Goal: Share content: Share content

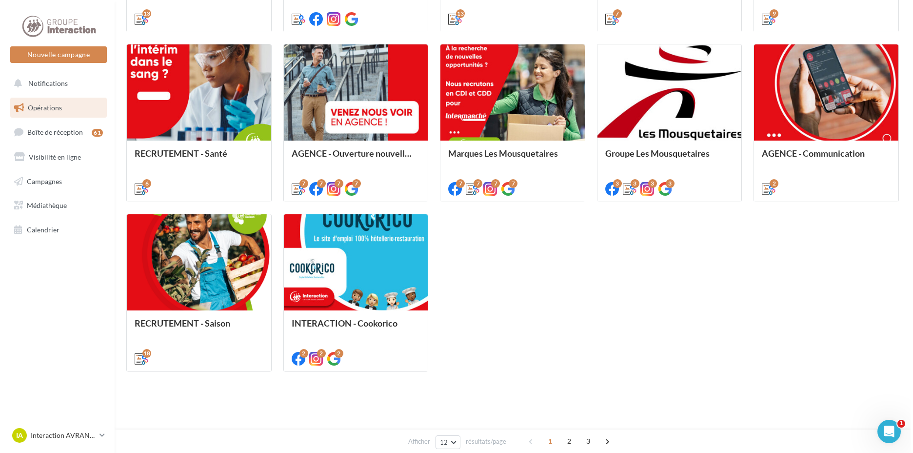
scroll to position [241, 0]
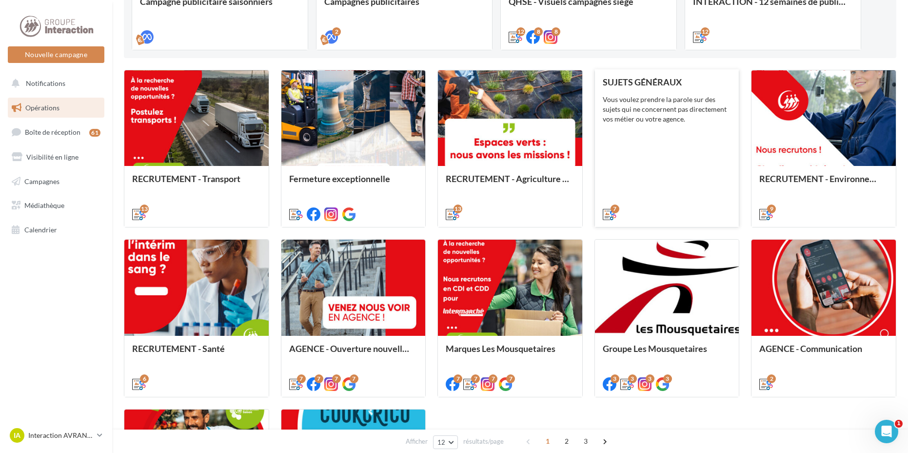
click at [722, 134] on div "SUJETS GÉNÉRAUX Vous voulez prendre la parole sur des sujets qui ne concernent …" at bounding box center [667, 147] width 129 height 141
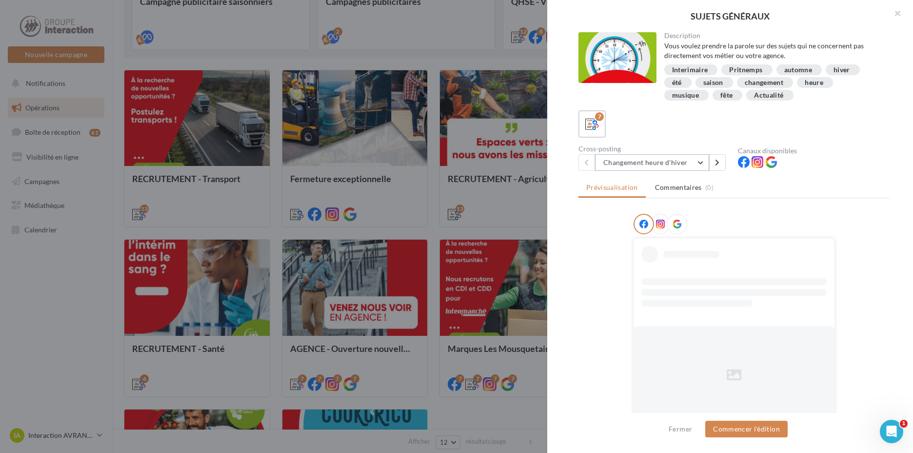
click at [694, 164] on button "Changement heure d'hiver" at bounding box center [652, 162] width 114 height 17
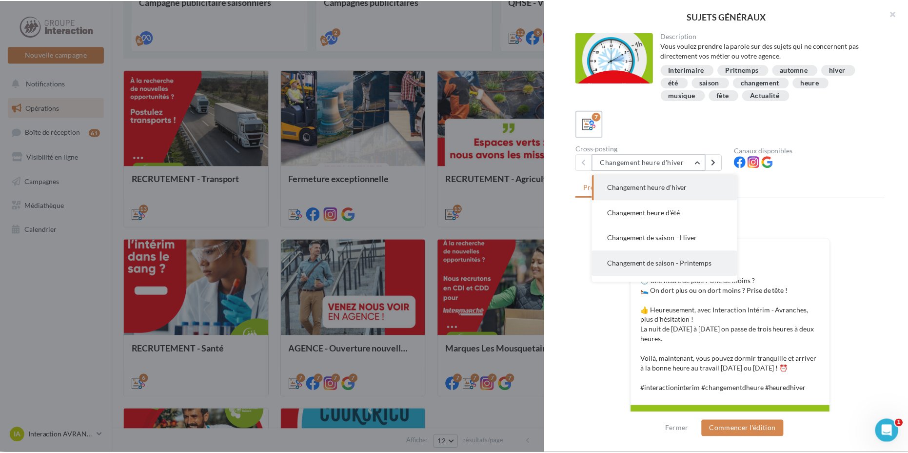
scroll to position [70, 0]
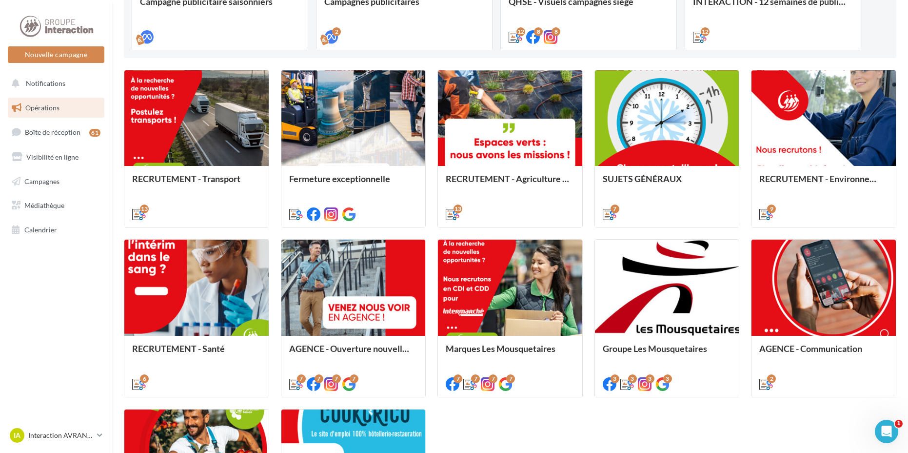
scroll to position [436, 0]
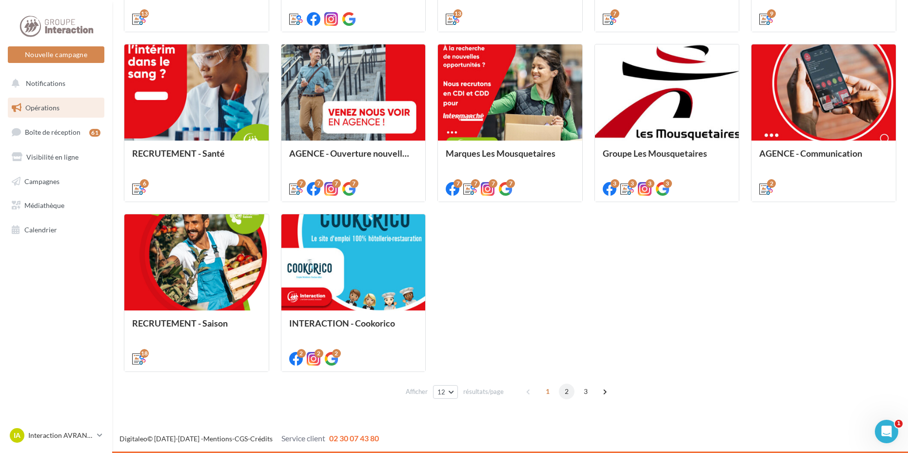
click at [572, 394] on span "2" at bounding box center [567, 391] width 16 height 16
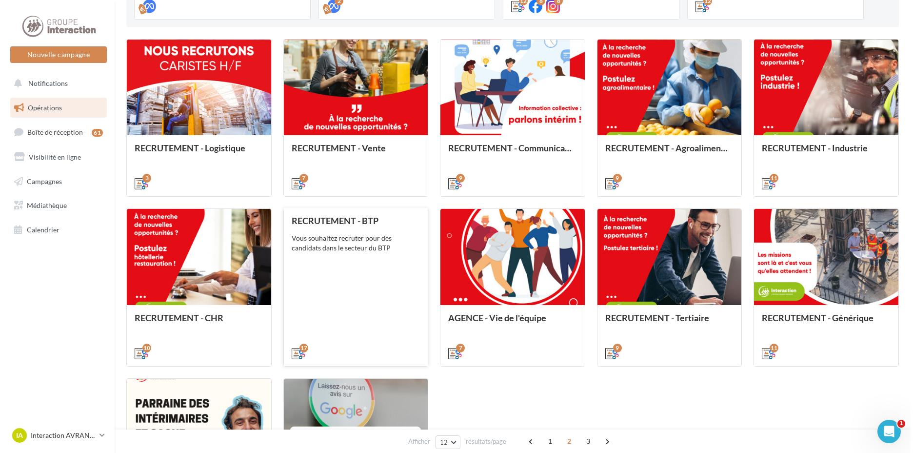
scroll to position [369, 0]
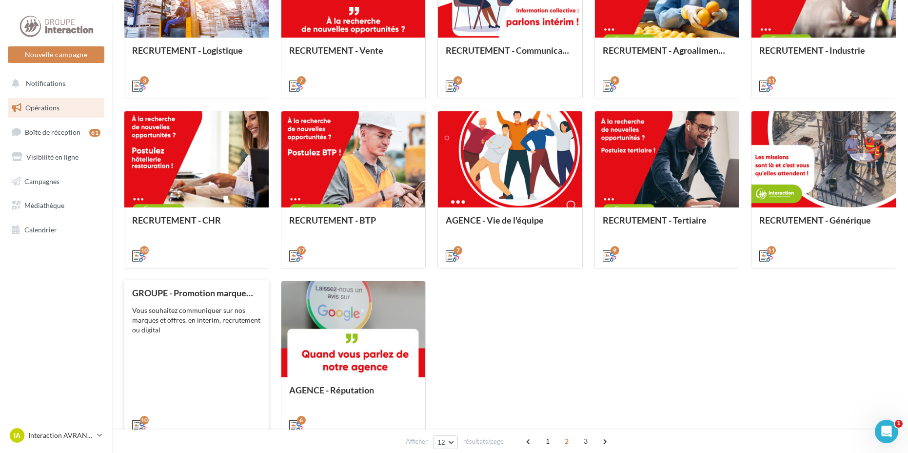
click at [226, 319] on div "Vous souhaitez communiquer sur nos marques et offres, en interim, recrutement o…" at bounding box center [196, 319] width 129 height 29
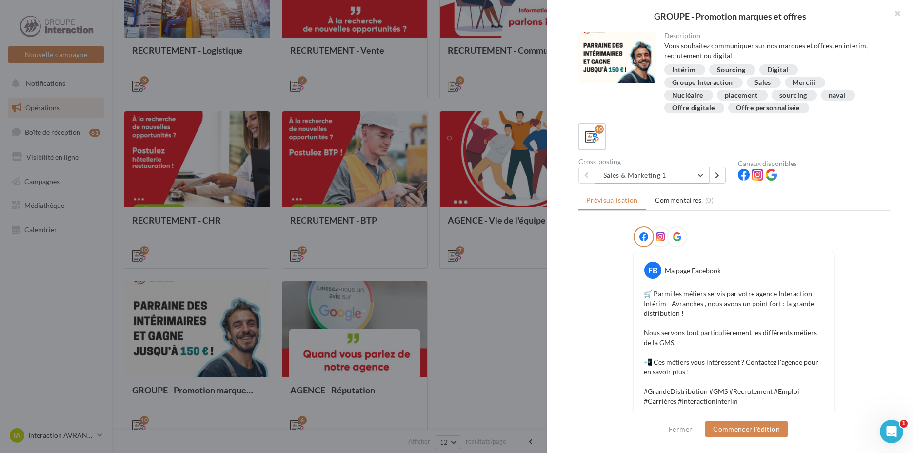
click at [670, 179] on button "Sales & Marketing 1" at bounding box center [652, 175] width 114 height 17
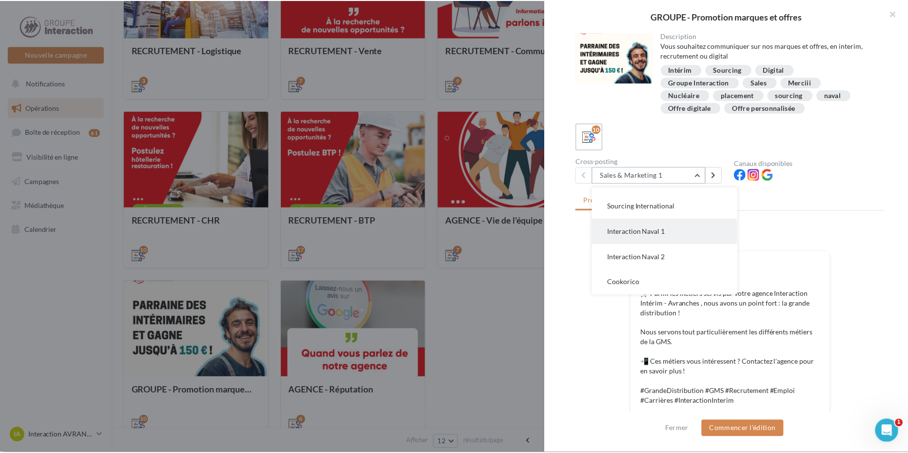
scroll to position [195, 0]
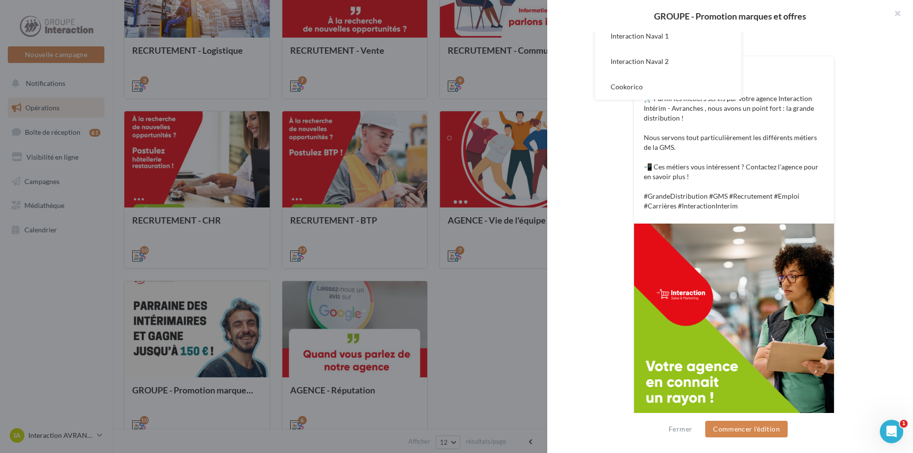
click at [485, 275] on div at bounding box center [456, 226] width 913 height 453
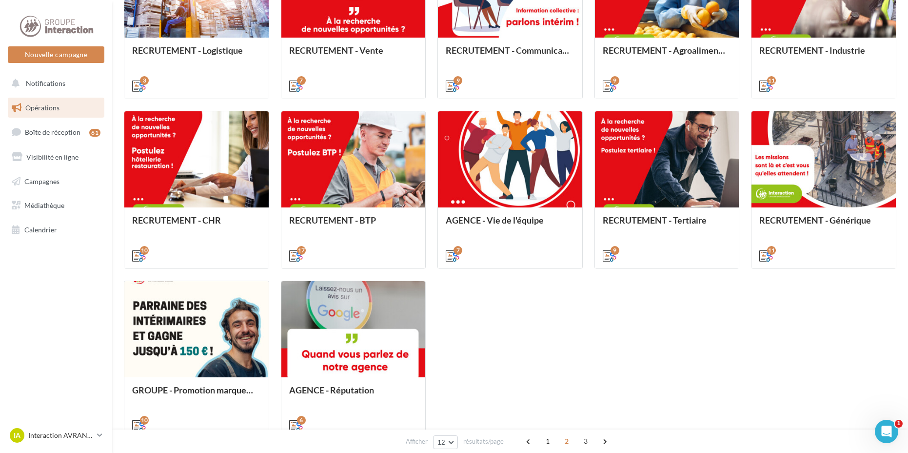
scroll to position [272, 0]
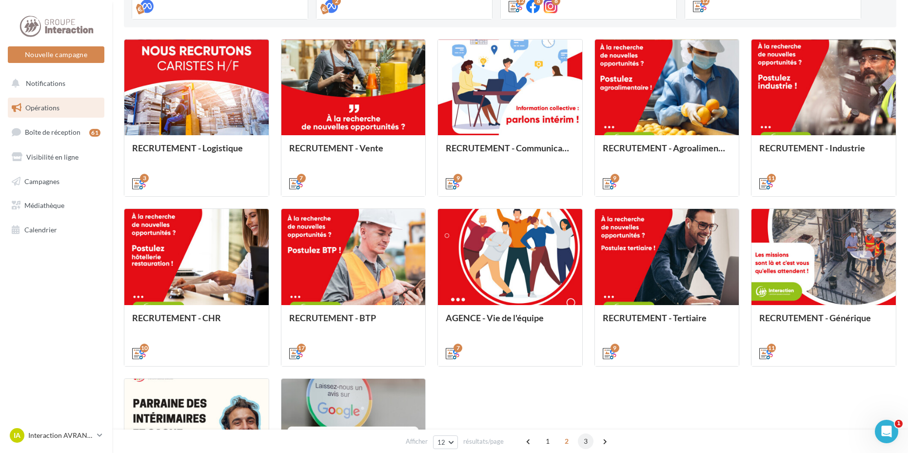
click at [585, 443] on span "3" at bounding box center [586, 441] width 16 height 16
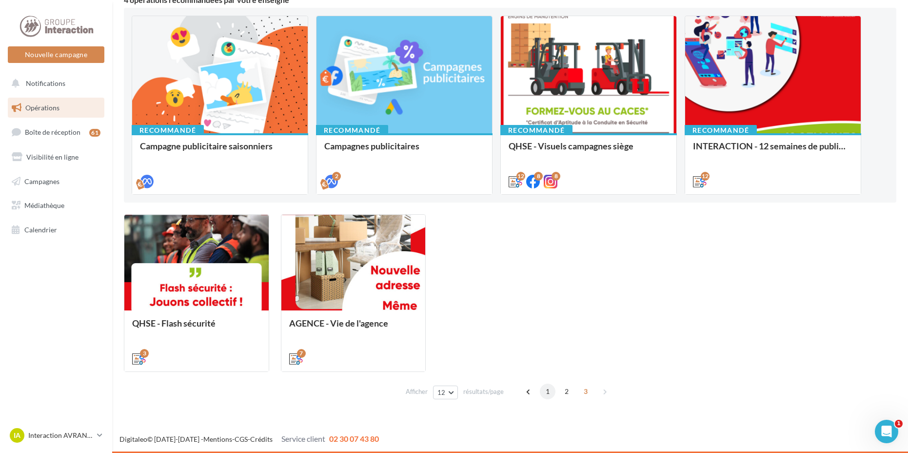
click at [548, 389] on span "1" at bounding box center [548, 391] width 16 height 16
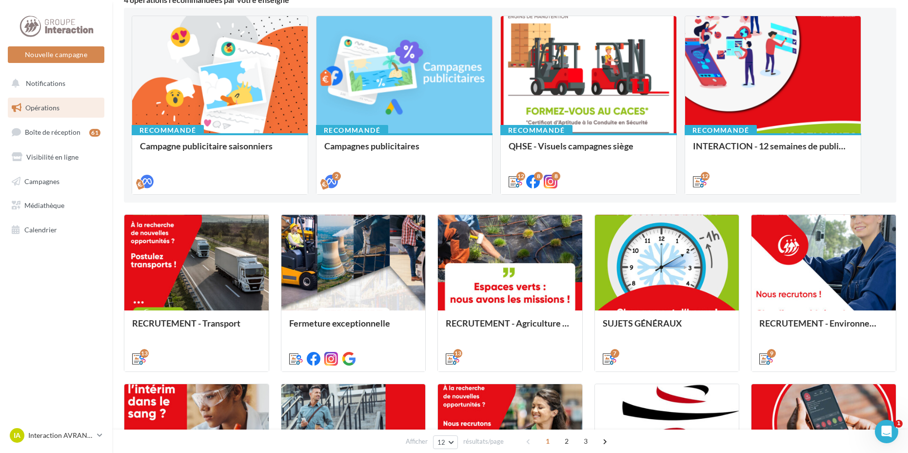
scroll to position [292, 0]
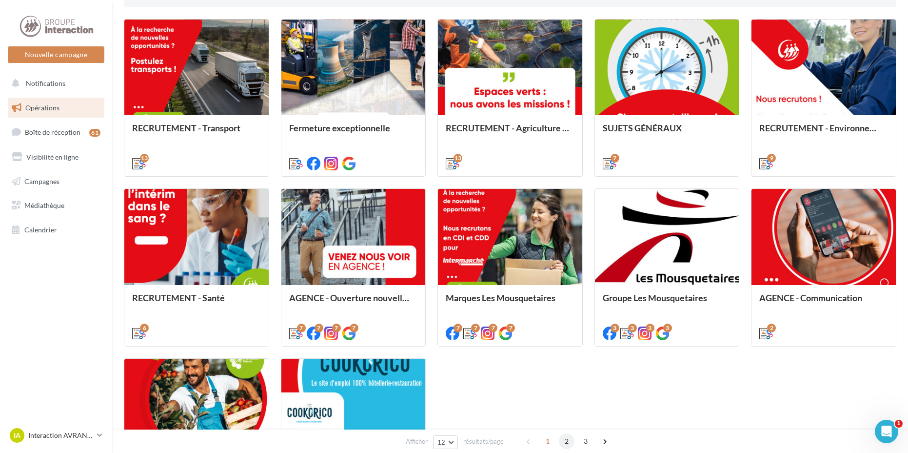
click at [564, 441] on span "2" at bounding box center [567, 441] width 16 height 16
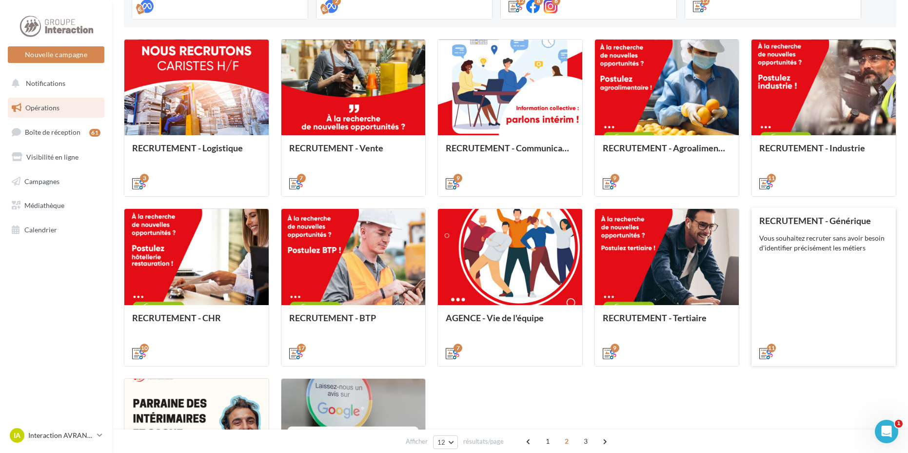
click at [774, 250] on div "Vous souhaitez recruter sans avoir besoin d'identifier précisément les métiers" at bounding box center [824, 243] width 129 height 20
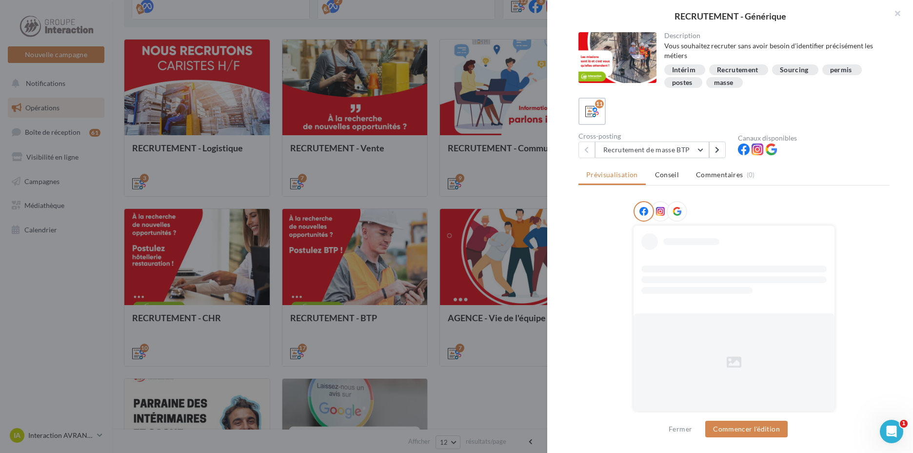
click at [432, 266] on div at bounding box center [456, 226] width 913 height 453
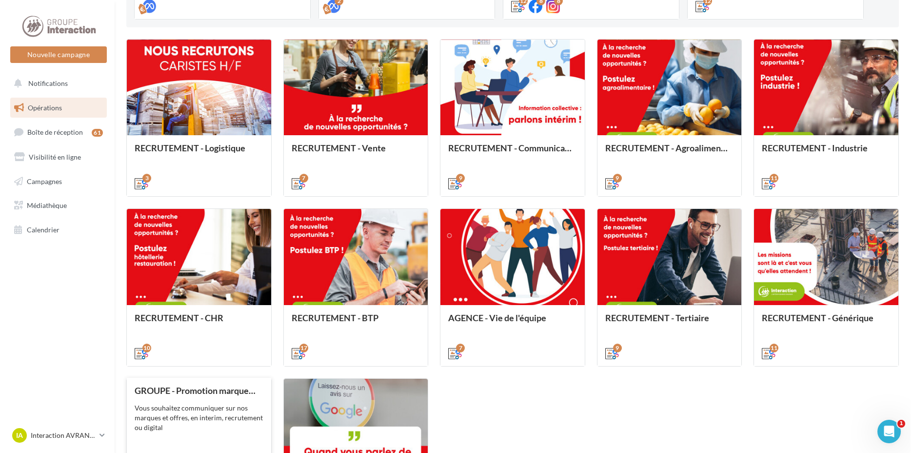
scroll to position [436, 0]
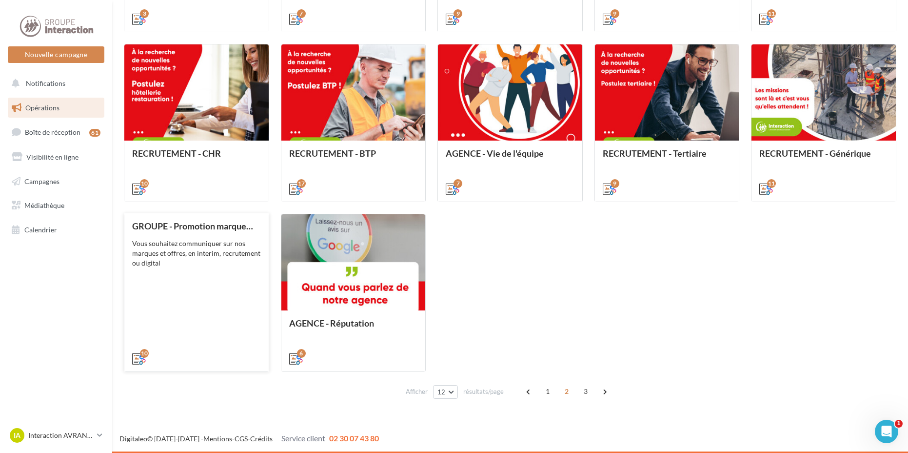
click at [208, 291] on div "GROUPE - Promotion marques et offres Vous souhaitez communiquer sur nos marques…" at bounding box center [196, 291] width 129 height 141
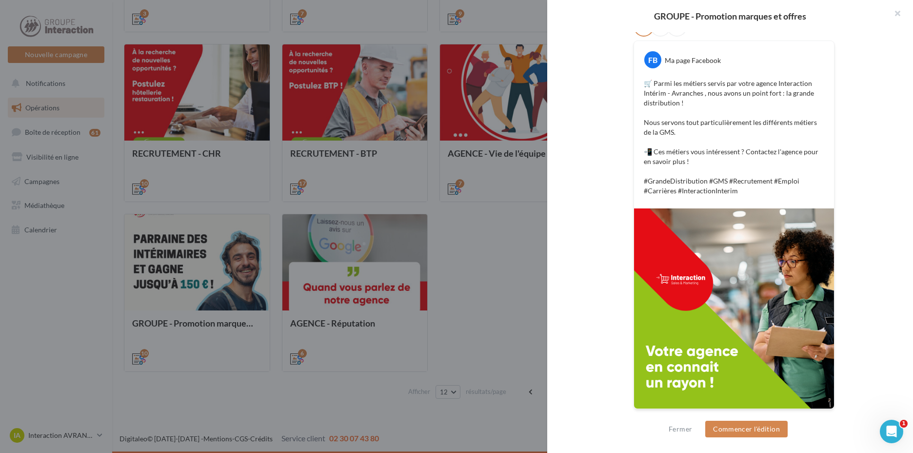
scroll to position [64, 0]
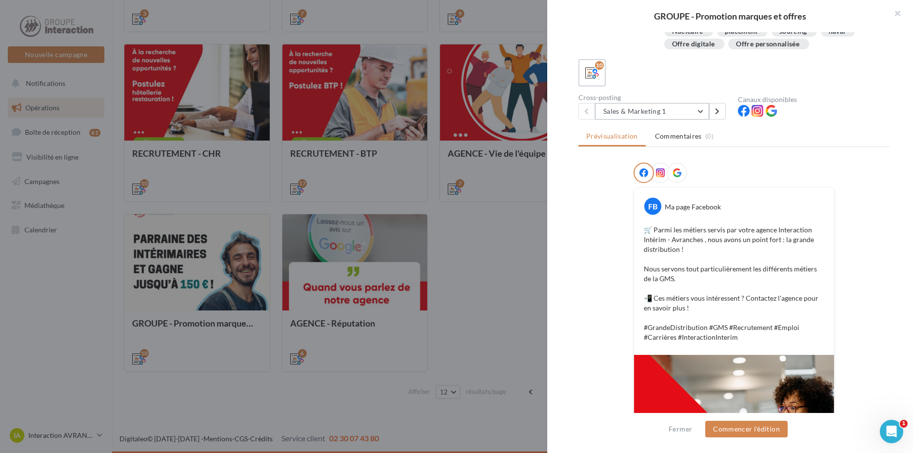
click at [647, 113] on button "Sales & Marketing 1" at bounding box center [652, 111] width 114 height 17
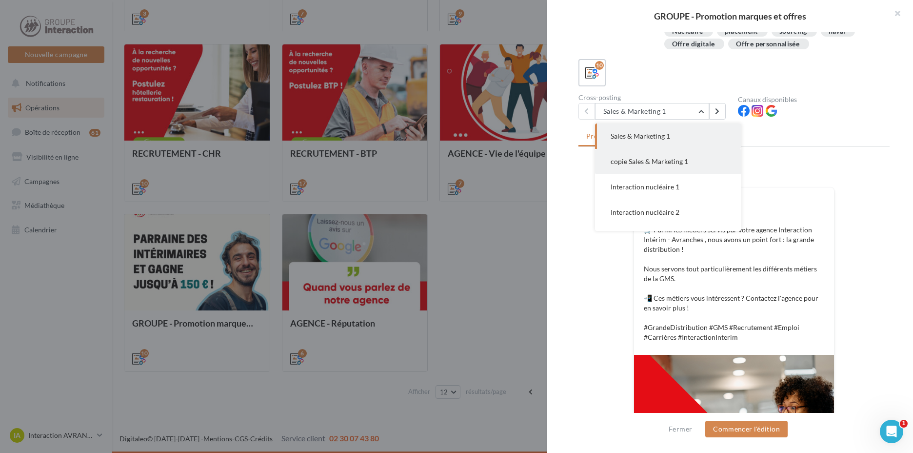
click at [661, 157] on button "copie Sales & Marketing 1" at bounding box center [668, 161] width 146 height 25
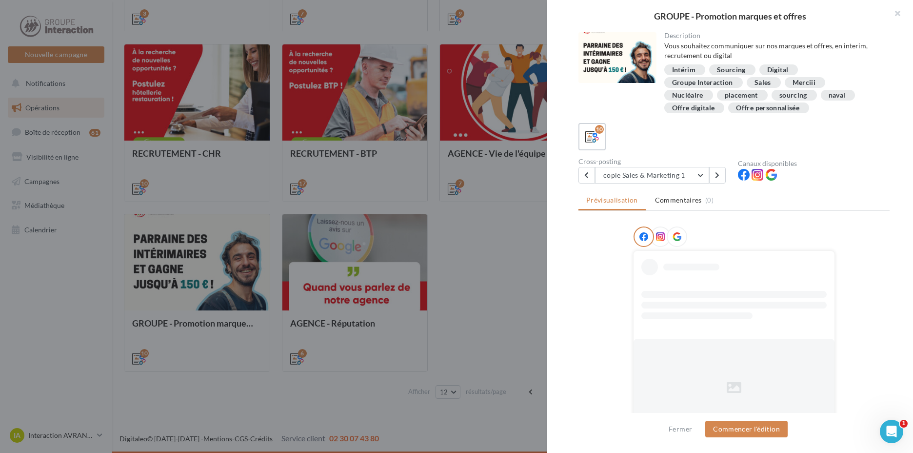
scroll to position [33, 0]
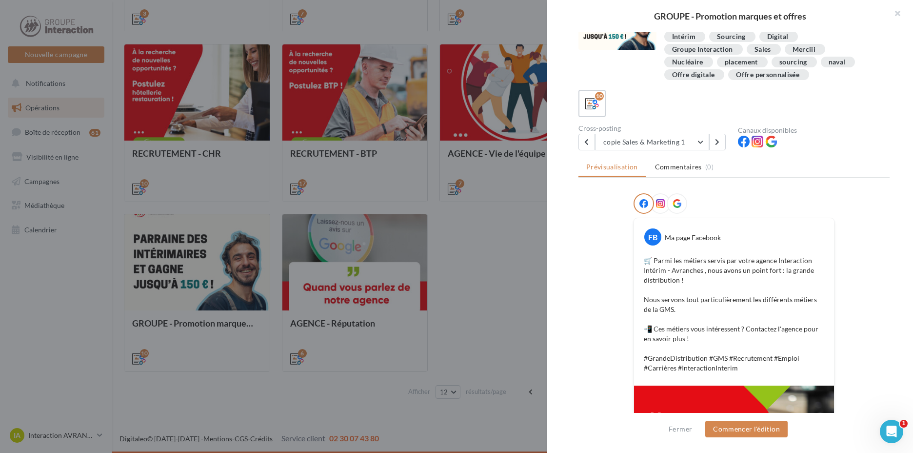
click at [636, 133] on div "Cross-posting copie Sales & Marketing 1 Sales & Marketing 1 copie Sales & Marke…" at bounding box center [659, 137] width 160 height 25
click at [634, 141] on button "copie Sales & Marketing 1" at bounding box center [652, 142] width 114 height 17
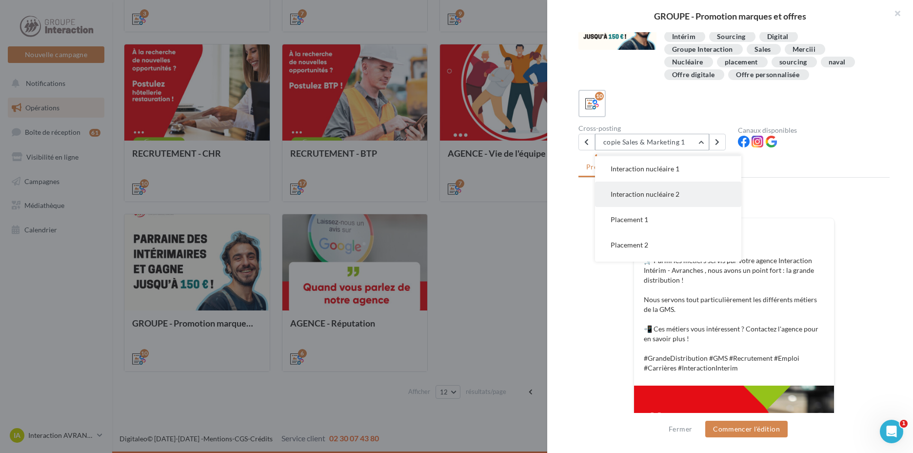
scroll to position [98, 0]
click at [644, 171] on span "Placement 1" at bounding box center [630, 170] width 38 height 8
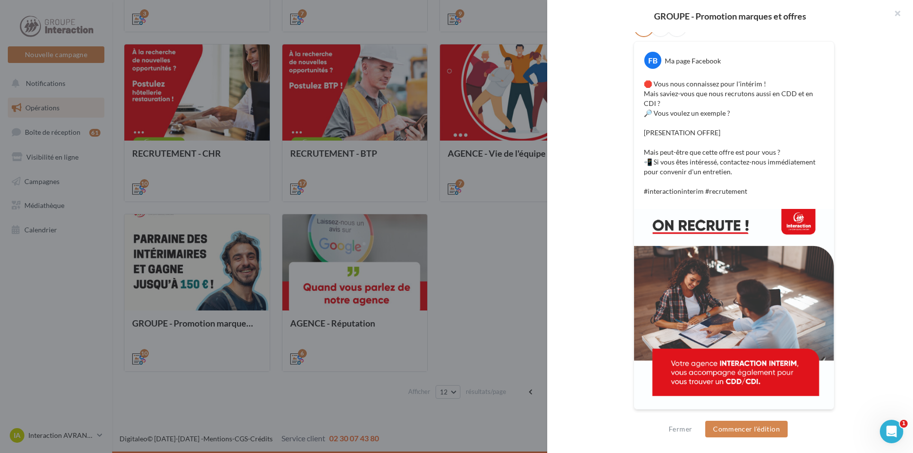
scroll to position [0, 0]
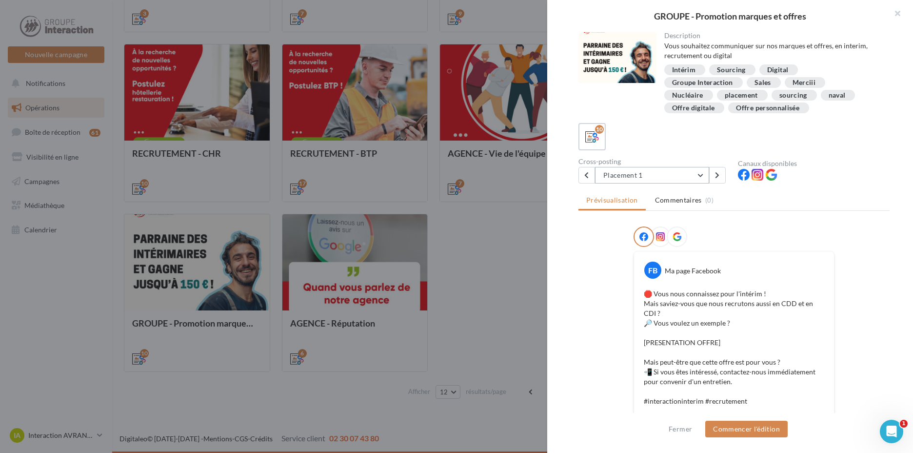
click at [672, 175] on button "Placement 1" at bounding box center [652, 175] width 114 height 17
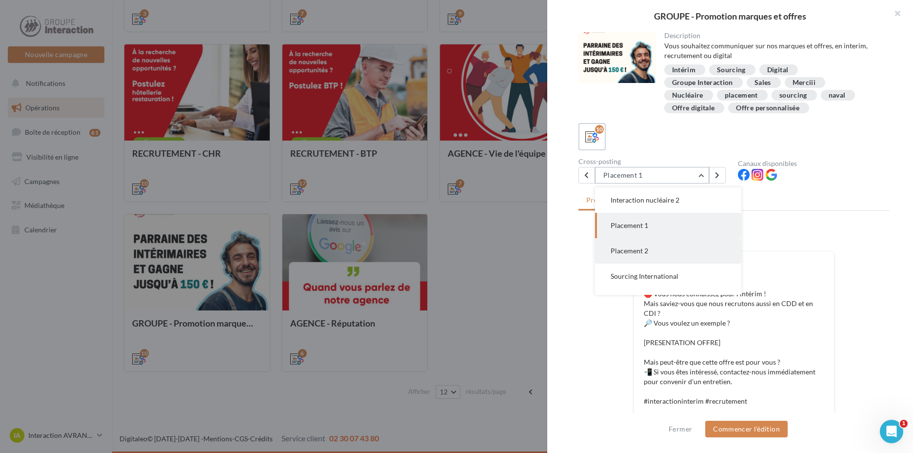
scroll to position [125, 0]
click at [658, 220] on button "Sourcing International" at bounding box center [668, 227] width 146 height 25
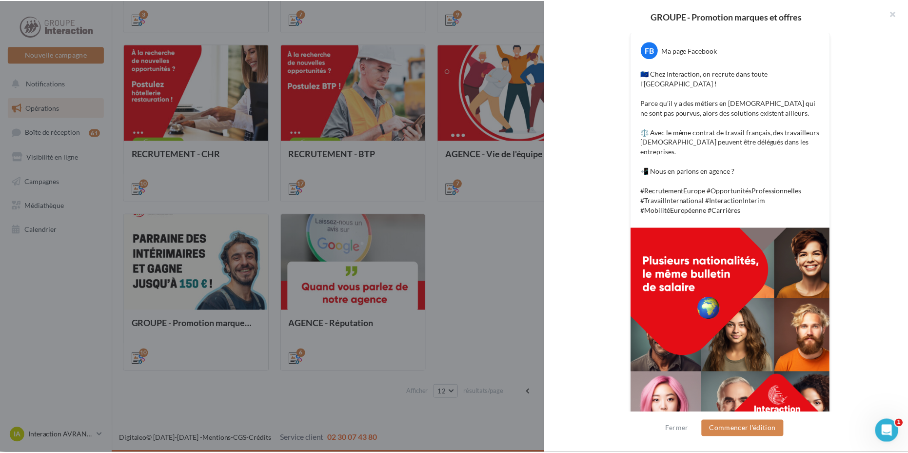
scroll to position [25, 0]
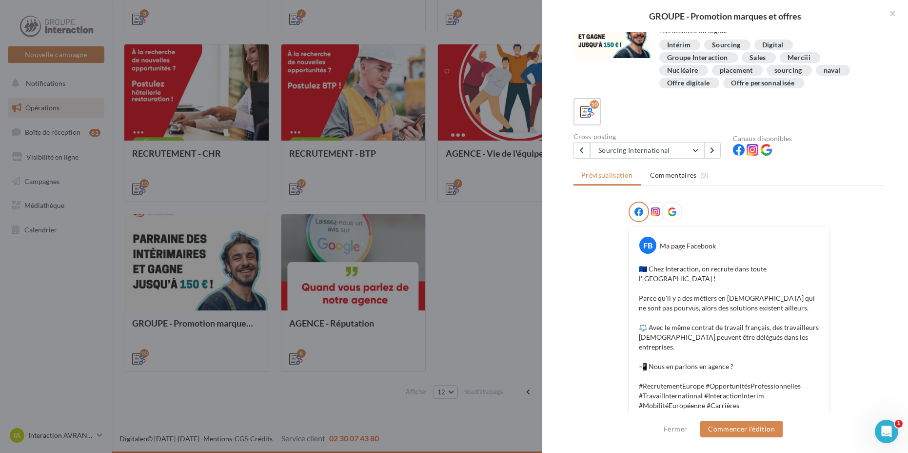
click at [408, 298] on div at bounding box center [454, 226] width 908 height 453
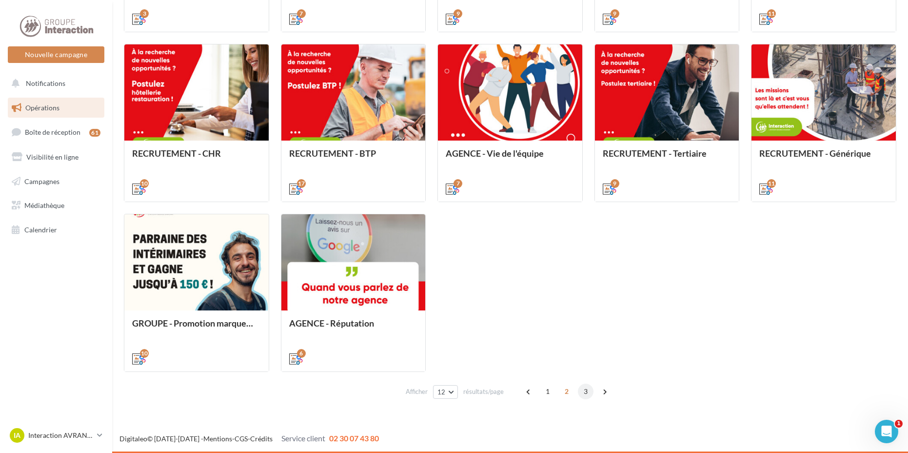
click at [578, 390] on span "3" at bounding box center [586, 391] width 16 height 16
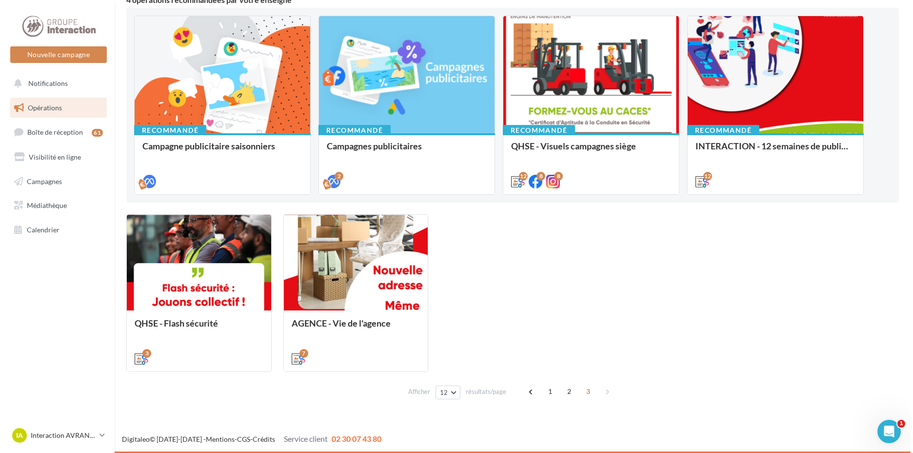
scroll to position [97, 0]
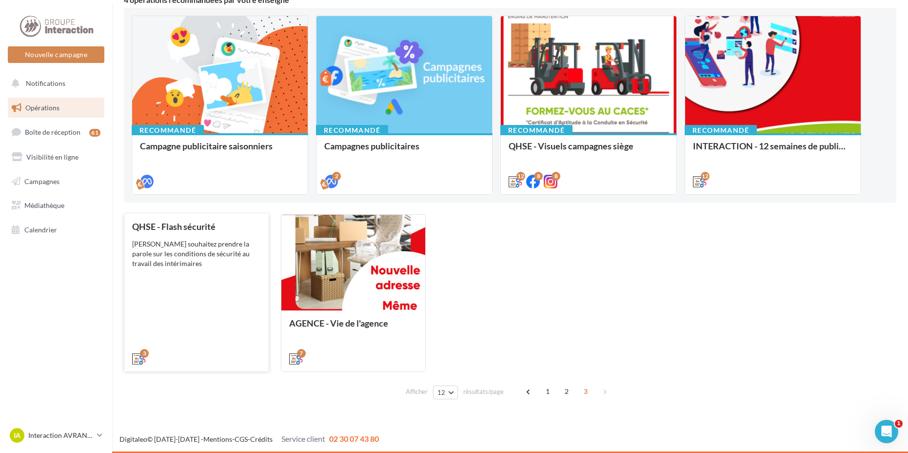
click at [193, 259] on div "Vous souhaitez prendre la parole sur les conditions de sécurité au travail des …" at bounding box center [196, 253] width 129 height 29
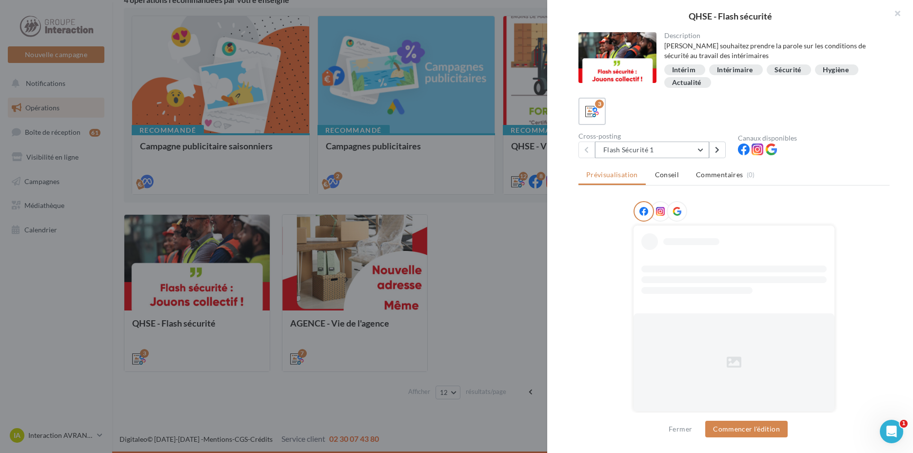
click at [641, 148] on button "Flash Sécurité 1" at bounding box center [652, 149] width 114 height 17
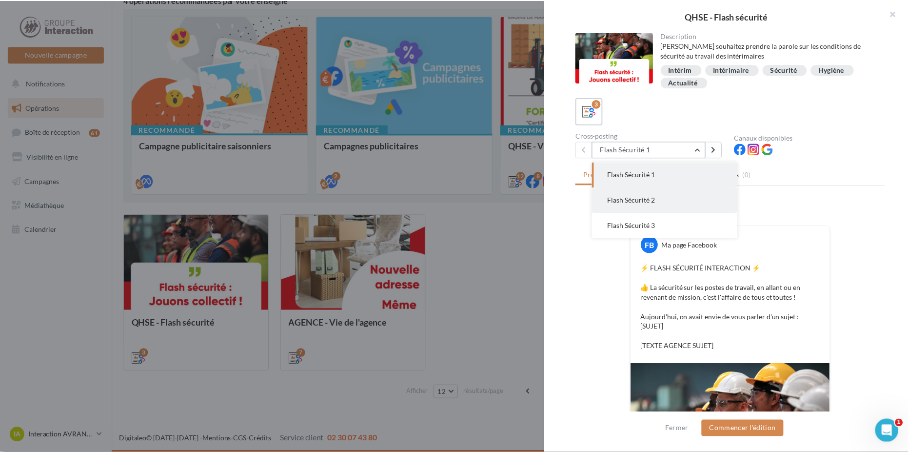
scroll to position [156, 0]
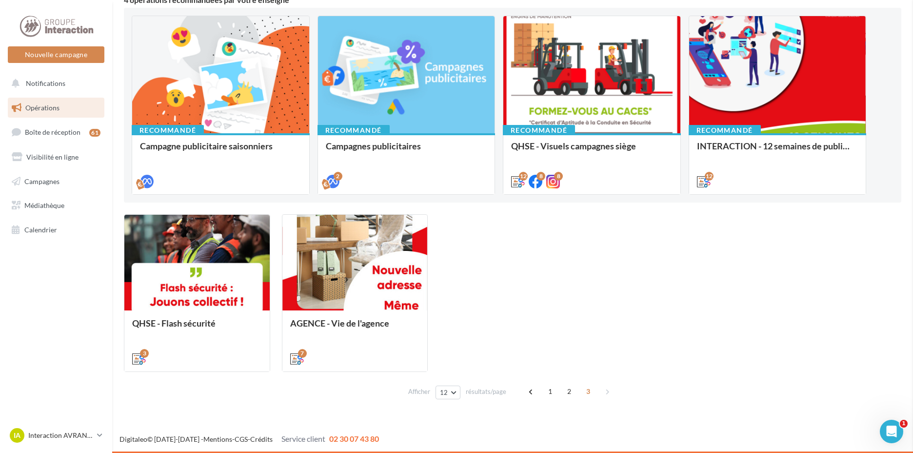
click at [552, 395] on span "1" at bounding box center [548, 391] width 16 height 16
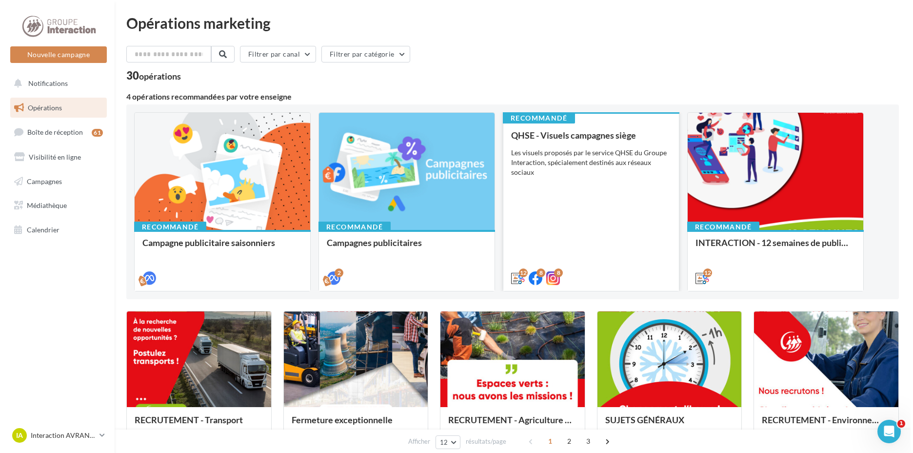
scroll to position [49, 0]
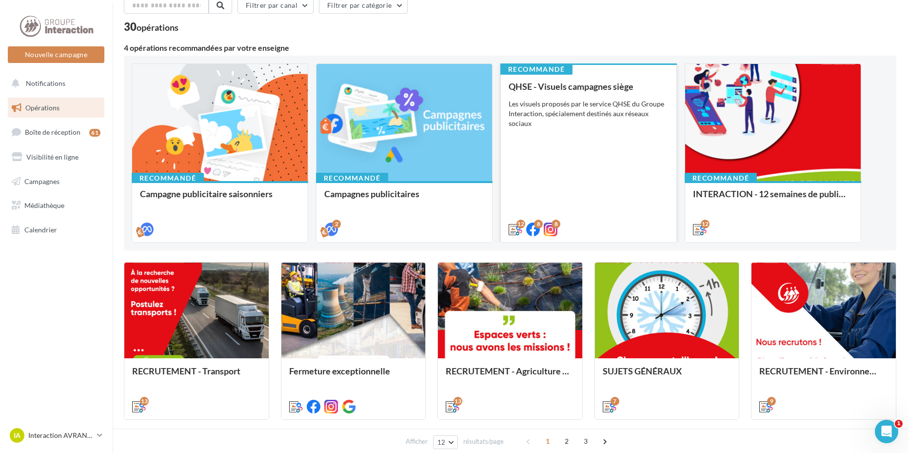
click at [601, 136] on div "QHSE - Visuels campagnes siège Les visuels proposés par le service QHSE du Grou…" at bounding box center [589, 157] width 160 height 152
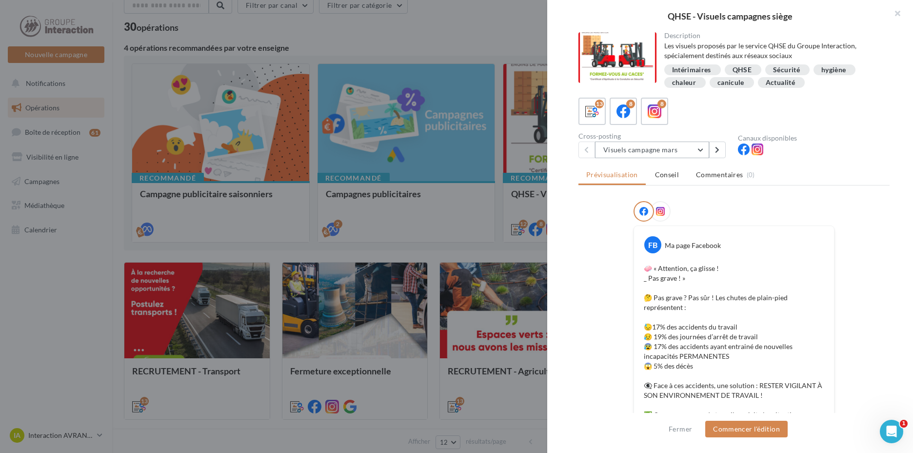
click at [636, 152] on button "Visuels campagne mars" at bounding box center [652, 149] width 114 height 17
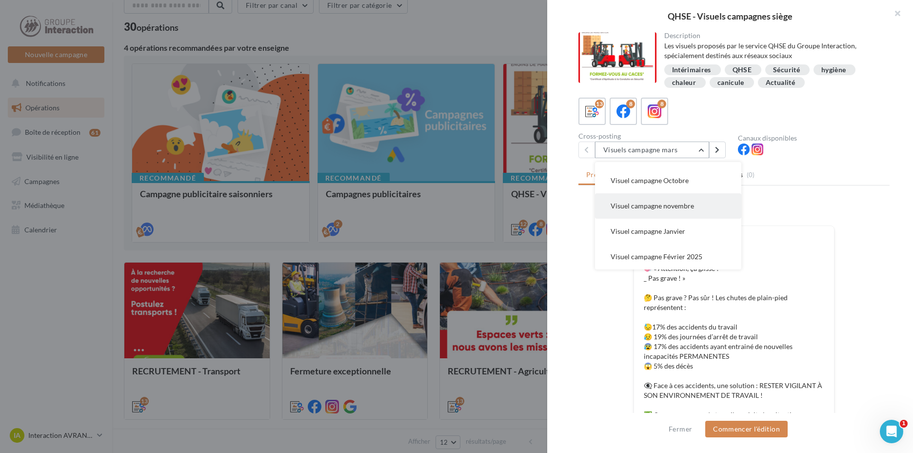
scroll to position [98, 0]
click at [696, 231] on button "Visuel campagne Octobre" at bounding box center [668, 229] width 146 height 25
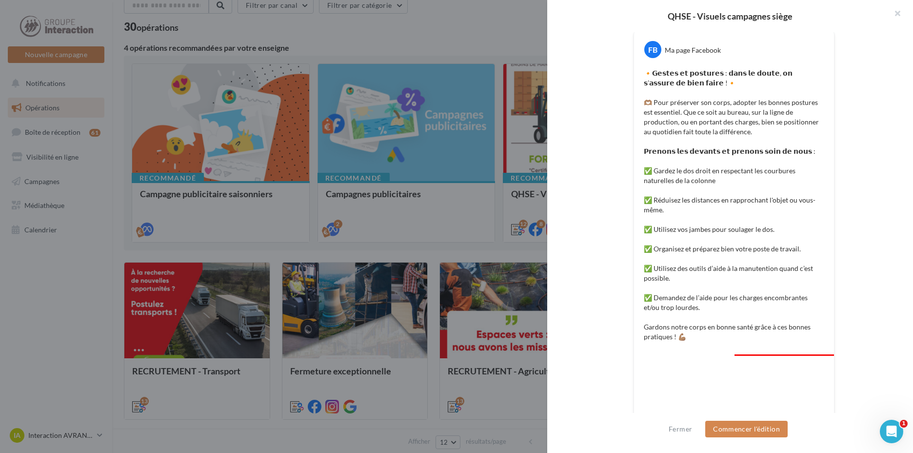
scroll to position [241, 0]
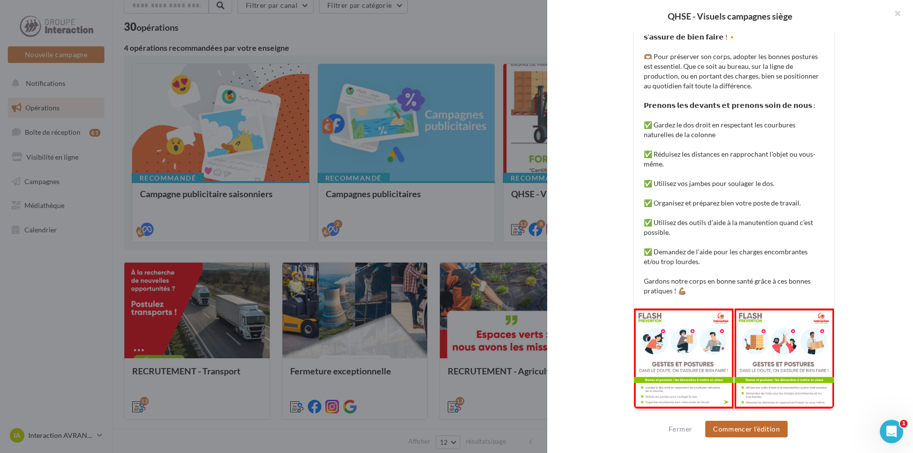
click at [761, 431] on button "Commencer l'édition" at bounding box center [746, 429] width 82 height 17
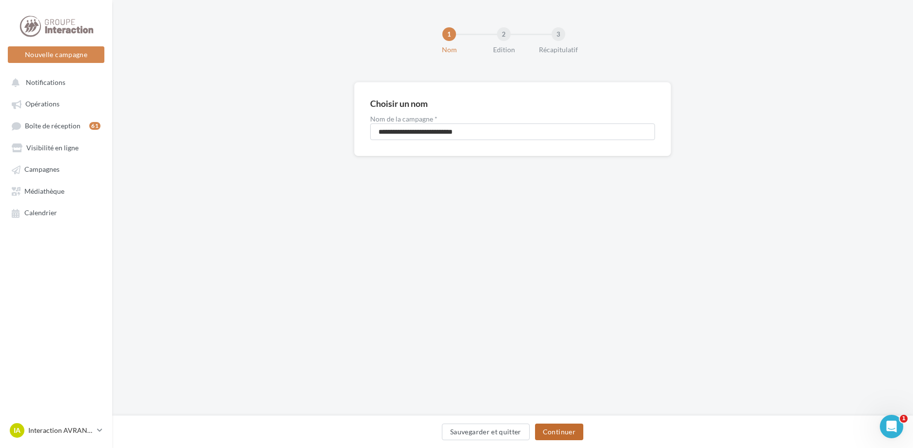
click at [571, 435] on button "Continuer" at bounding box center [559, 431] width 48 height 17
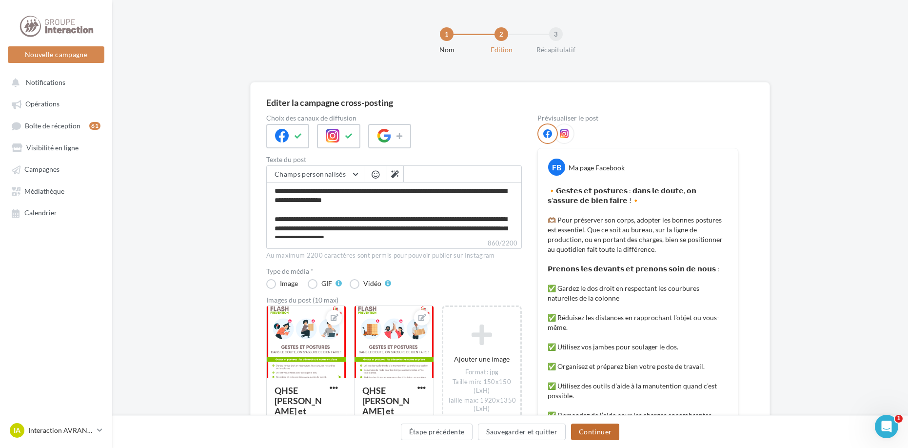
click at [604, 432] on button "Continuer" at bounding box center [595, 431] width 48 height 17
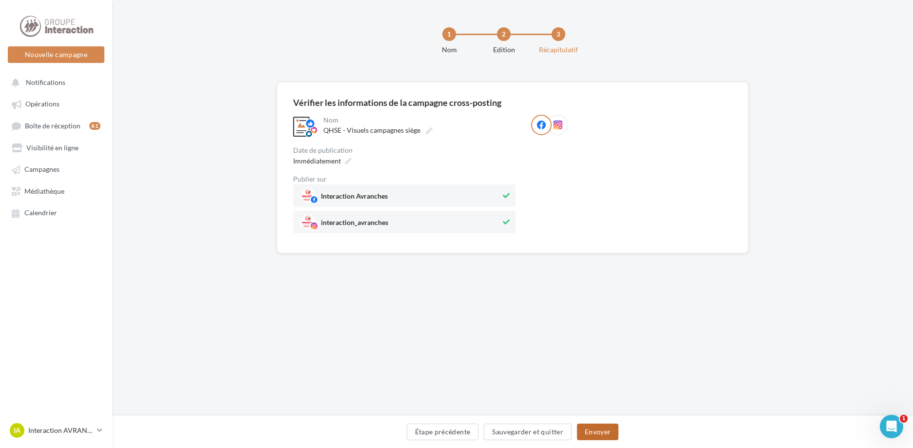
click at [611, 437] on button "Envoyer" at bounding box center [597, 431] width 41 height 17
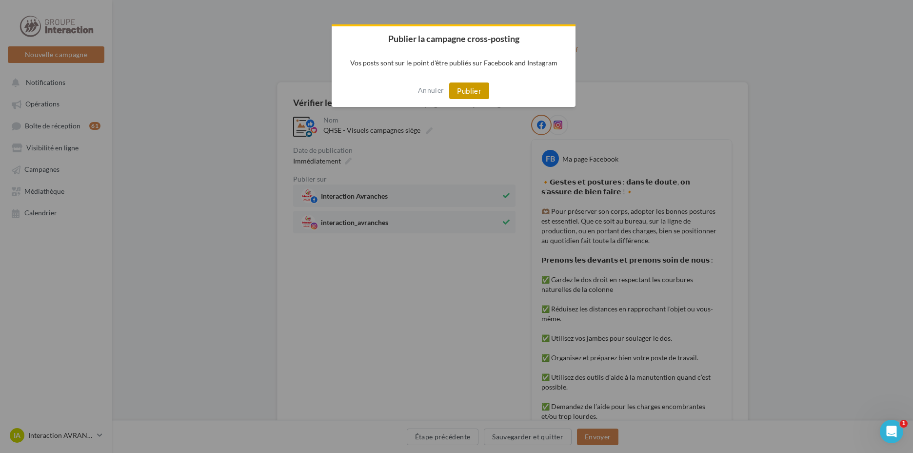
click at [482, 91] on button "Publier" at bounding box center [469, 90] width 40 height 17
